Goal: Check status: Check status

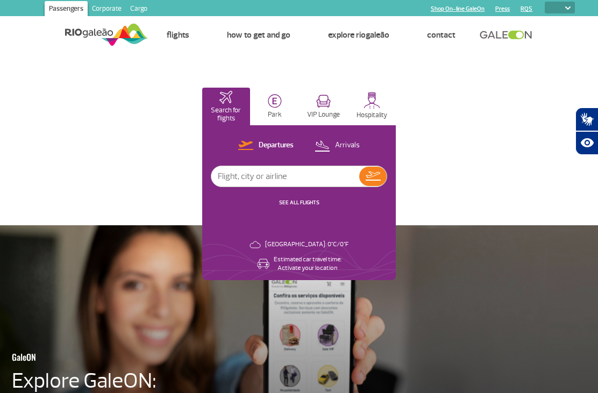
select select
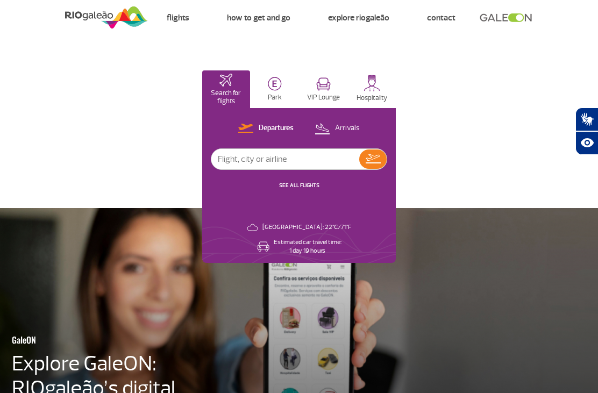
scroll to position [18, 0]
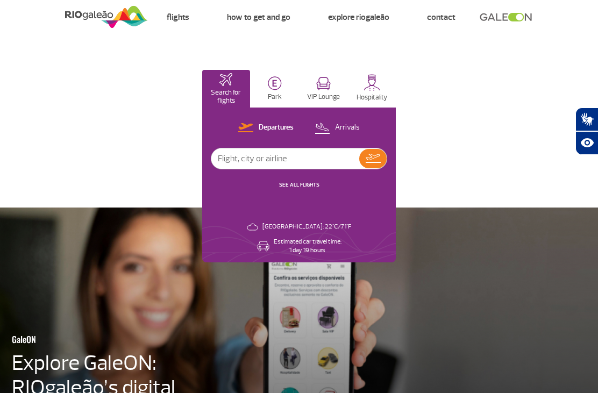
click at [306, 181] on link "SEE ALL FLIGHTS" at bounding box center [299, 184] width 40 height 7
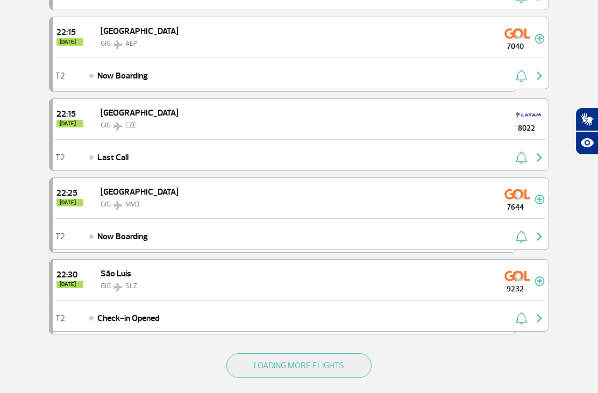
scroll to position [1444, 0]
click at [281, 366] on button "LOADING MORE FLIGHTS" at bounding box center [299, 366] width 145 height 25
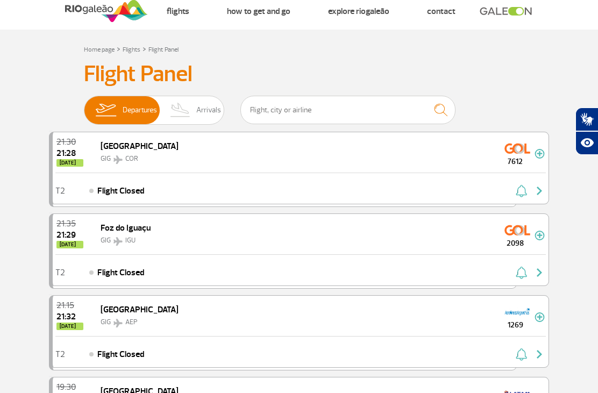
scroll to position [0, 0]
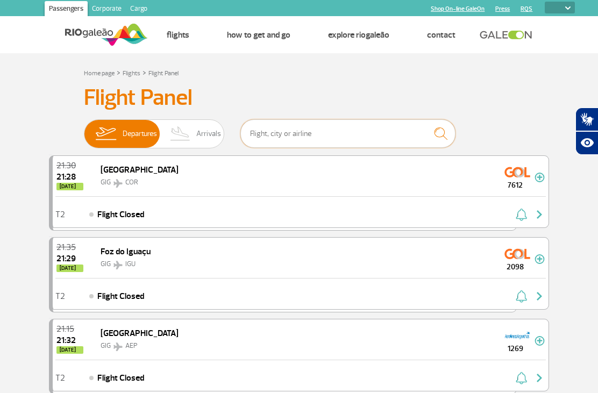
click at [327, 142] on input "text" at bounding box center [347, 133] width 215 height 29
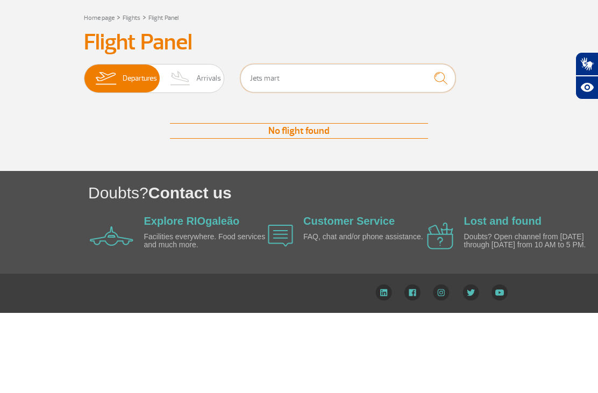
click at [265, 119] on input "Jets mart" at bounding box center [347, 133] width 215 height 29
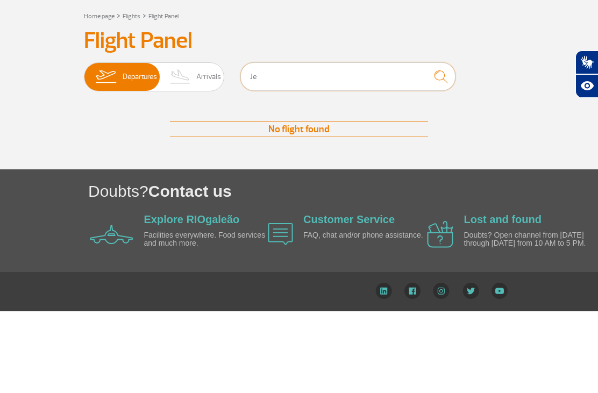
type input "J"
click at [132, 120] on span "Departures" at bounding box center [140, 134] width 34 height 28
click at [84, 129] on input "Departures Arrivals" at bounding box center [84, 129] width 0 height 0
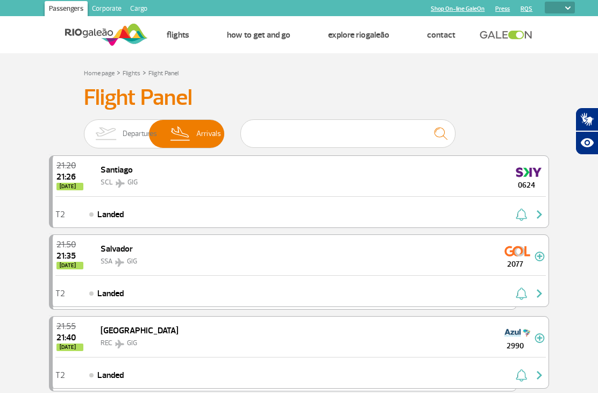
click at [130, 132] on span "Departures" at bounding box center [140, 134] width 34 height 28
click at [84, 129] on input "Departures Arrivals" at bounding box center [84, 129] width 0 height 0
